Goal: Task Accomplishment & Management: Use online tool/utility

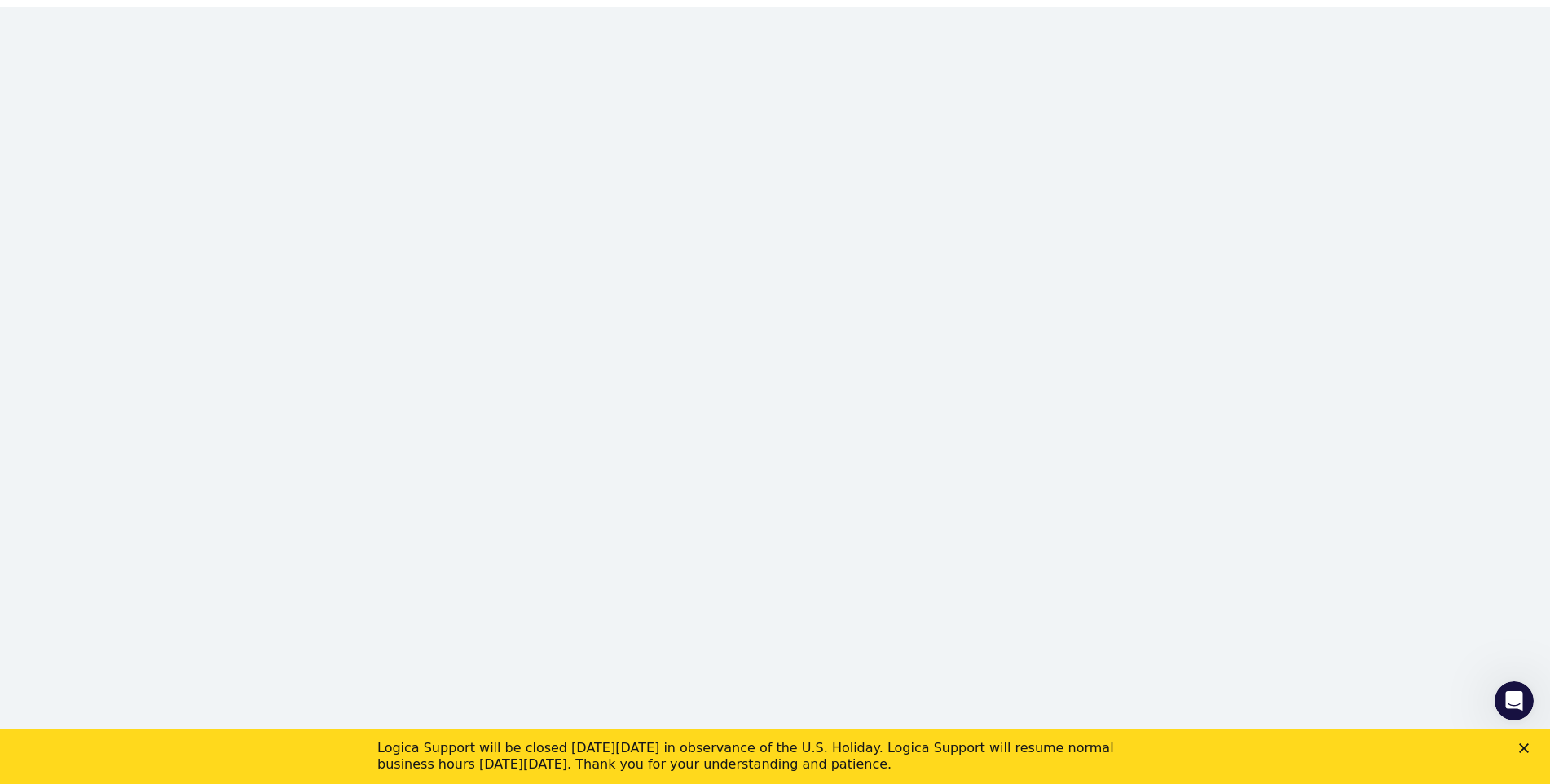
click at [1537, 753] on div "Logica Support will be closed [DATE][DATE] in observance of the U.S. Holiday. L…" at bounding box center [775, 757] width 1550 height 43
click at [1529, 750] on polygon "Close" at bounding box center [1524, 748] width 10 height 10
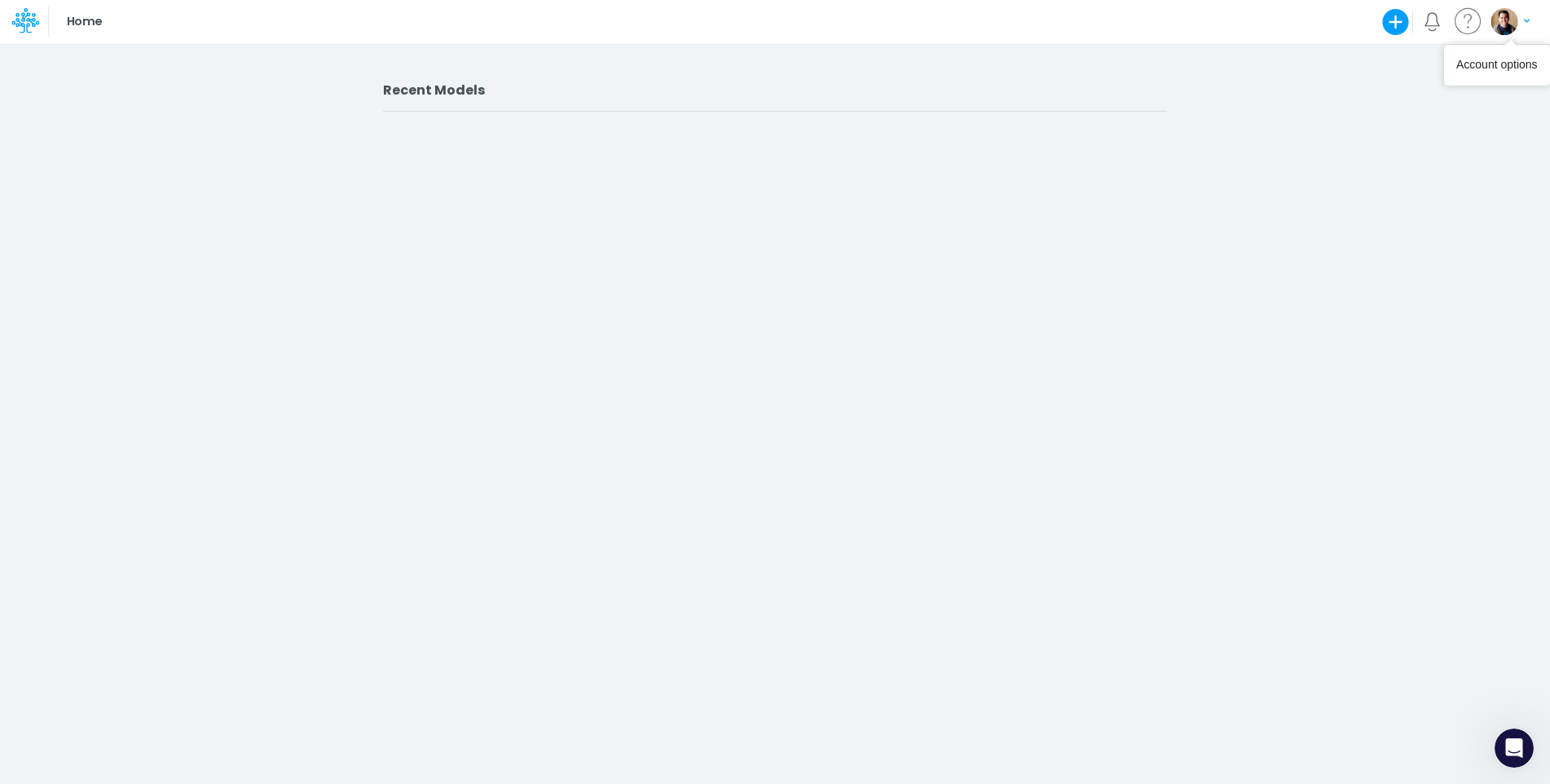
click at [1503, 19] on img "button" at bounding box center [1504, 21] width 27 height 27
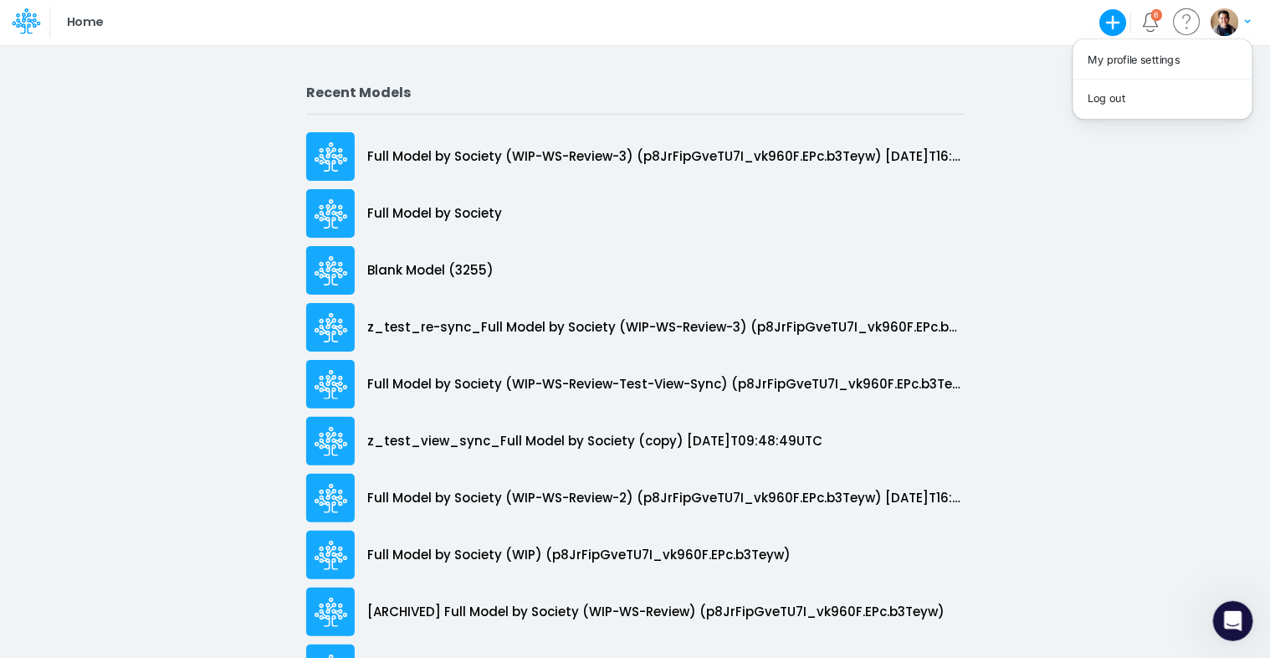
click at [810, 28] on div "Home Create new model Blank Model Use a template 6 My profile settings Log out" at bounding box center [635, 22] width 1143 height 45
